Goal: Information Seeking & Learning: Learn about a topic

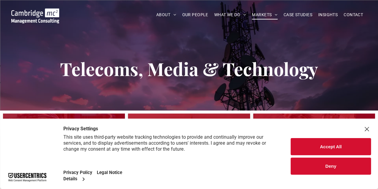
click at [323, 144] on button "Accept All" at bounding box center [331, 146] width 80 height 17
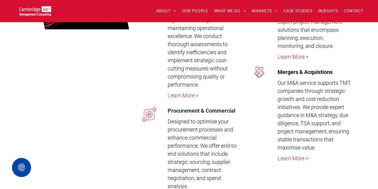
scroll to position [1016, 0]
